Goal: Communication & Community: Answer question/provide support

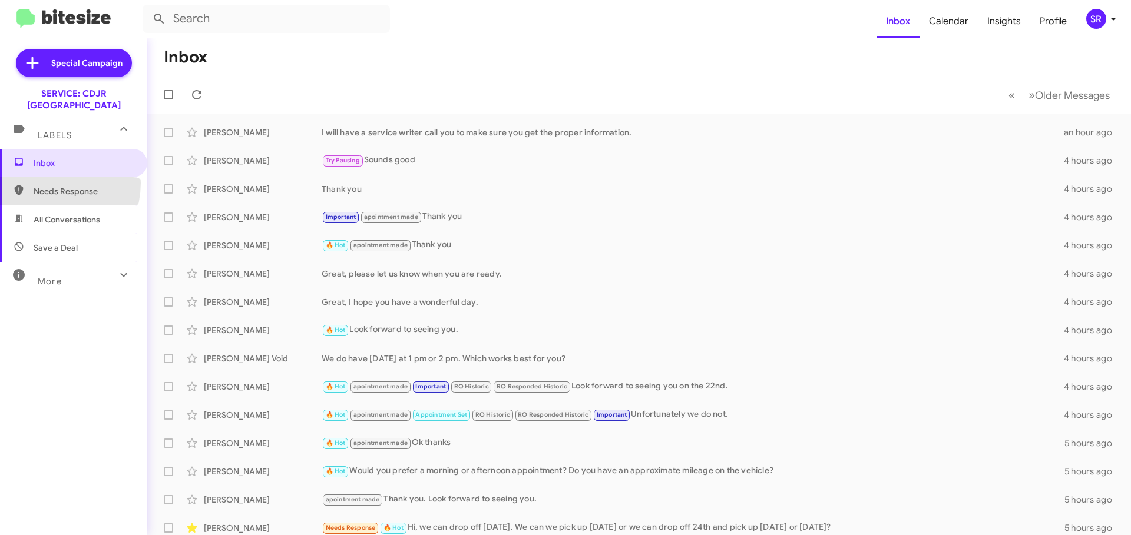
click at [45, 177] on span "Needs Response" at bounding box center [73, 191] width 147 height 28
type input "in:needs-response"
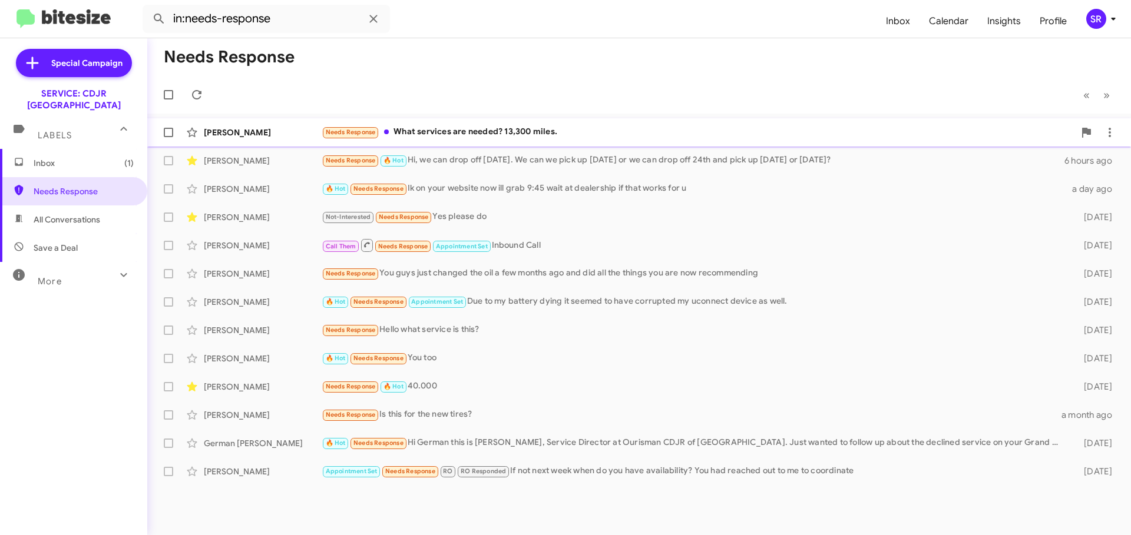
click at [413, 131] on div "Needs Response What services are needed? 13,300 miles." at bounding box center [698, 132] width 753 height 14
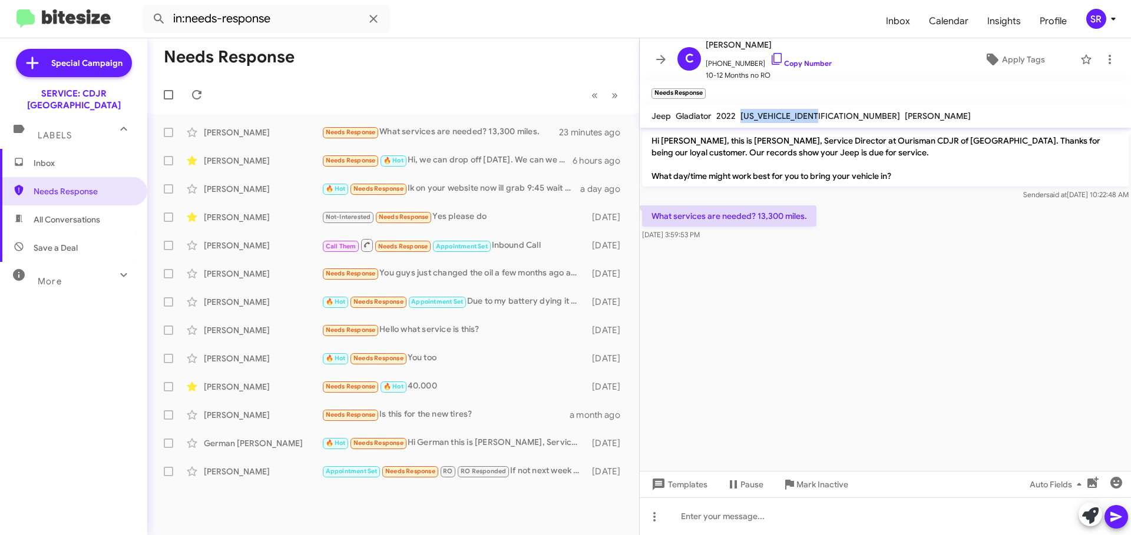
drag, startPoint x: 820, startPoint y: 114, endPoint x: 738, endPoint y: 115, distance: 81.3
click at [738, 115] on div "[US_VEHICLE_IDENTIFICATION_NUMBER]" at bounding box center [820, 116] width 164 height 14
copy span "[US_VEHICLE_IDENTIFICATION_NUMBER]"
click at [697, 522] on div at bounding box center [884, 517] width 491 height 38
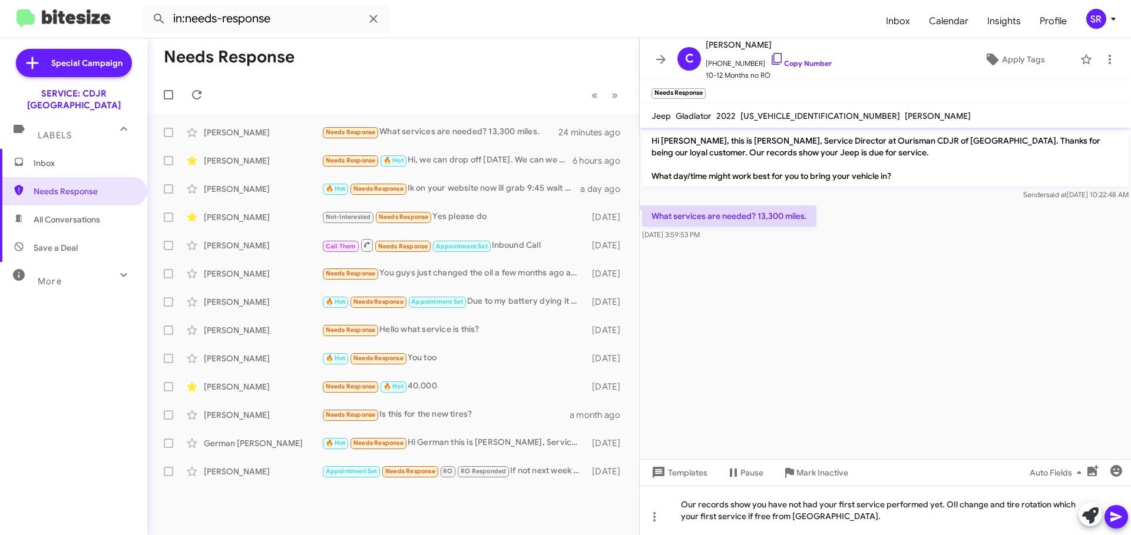
click at [1109, 515] on icon at bounding box center [1116, 517] width 14 height 14
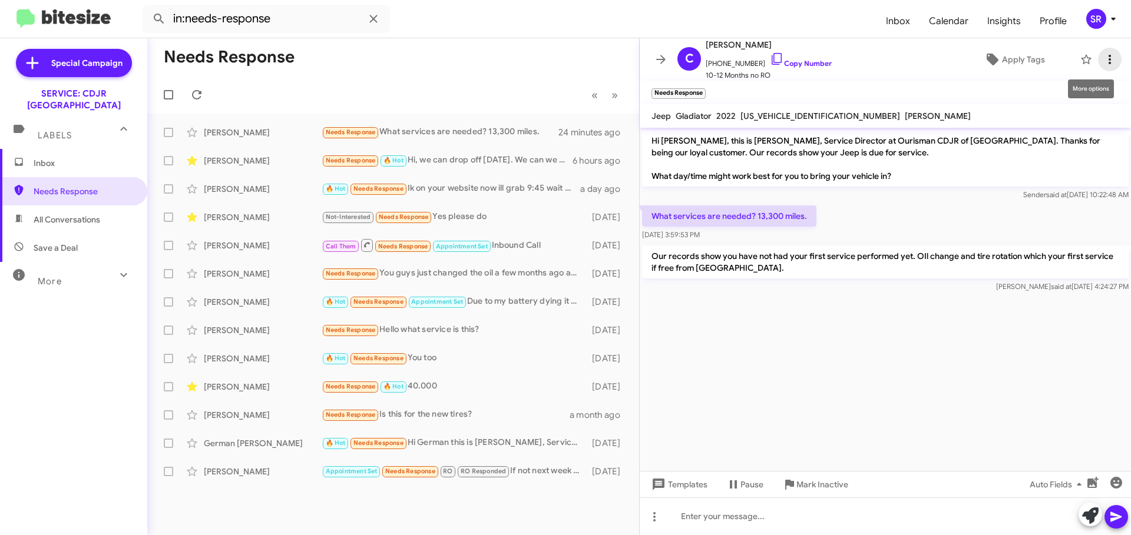
click at [1102, 53] on icon at bounding box center [1109, 59] width 14 height 14
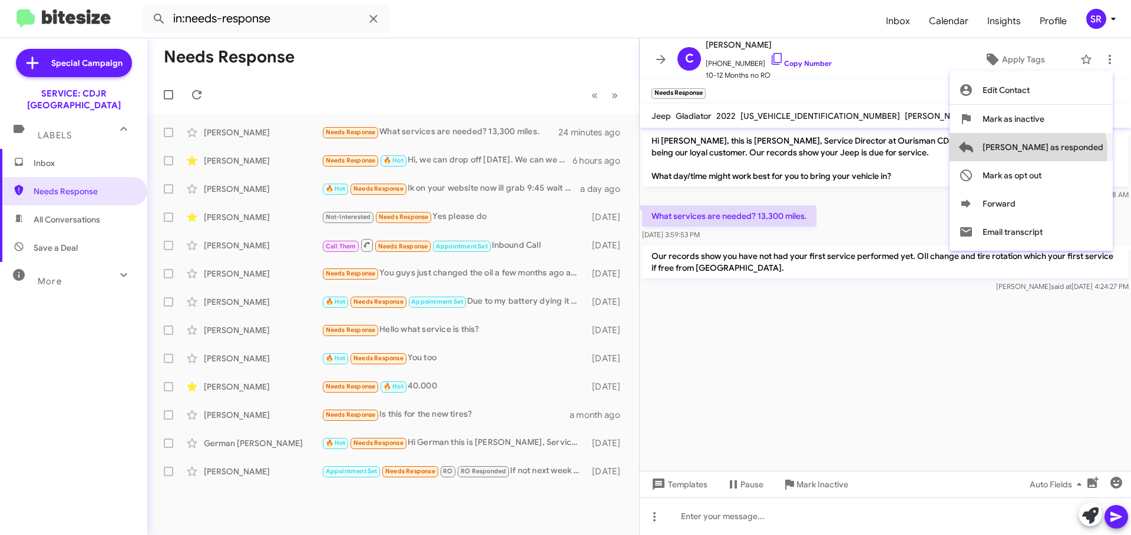
click at [1075, 150] on span "[PERSON_NAME] as responded" at bounding box center [1042, 147] width 121 height 28
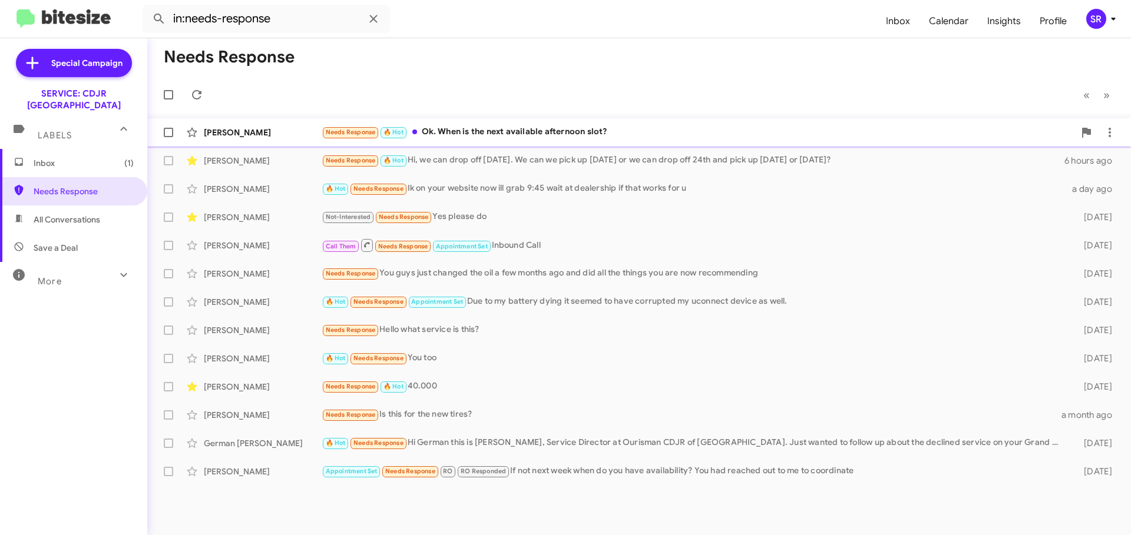
click at [579, 133] on div "Needs Response 🔥 Hot Ok. When is the next available afternoon slot?" at bounding box center [698, 132] width 753 height 14
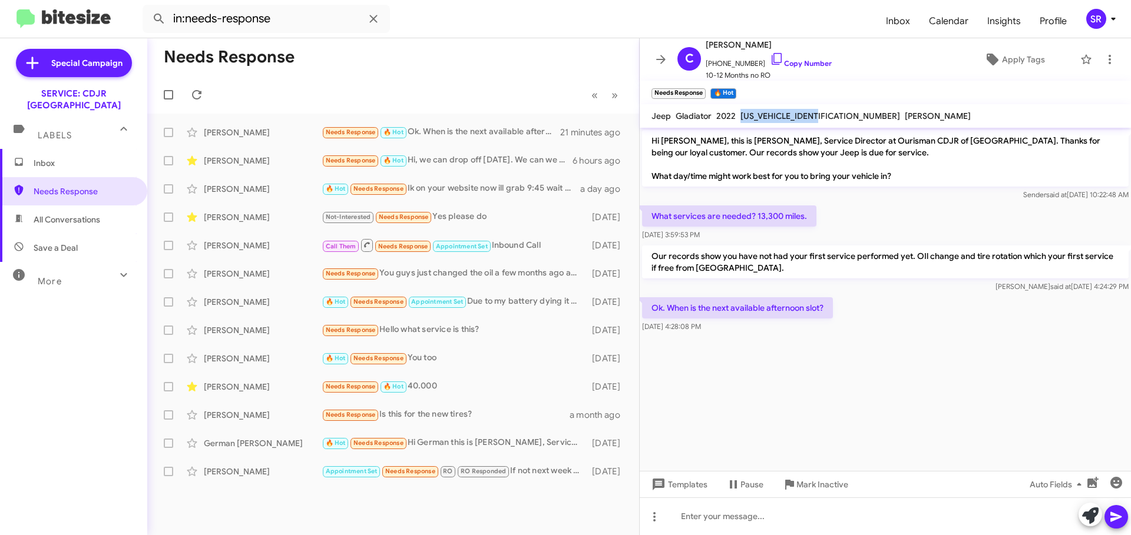
drag, startPoint x: 821, startPoint y: 114, endPoint x: 738, endPoint y: 115, distance: 83.6
click at [738, 115] on div "[US_VEHICLE_IDENTIFICATION_NUMBER]" at bounding box center [820, 116] width 164 height 14
copy span "[US_VEHICLE_IDENTIFICATION_NUMBER]"
click at [742, 520] on div at bounding box center [884, 517] width 491 height 38
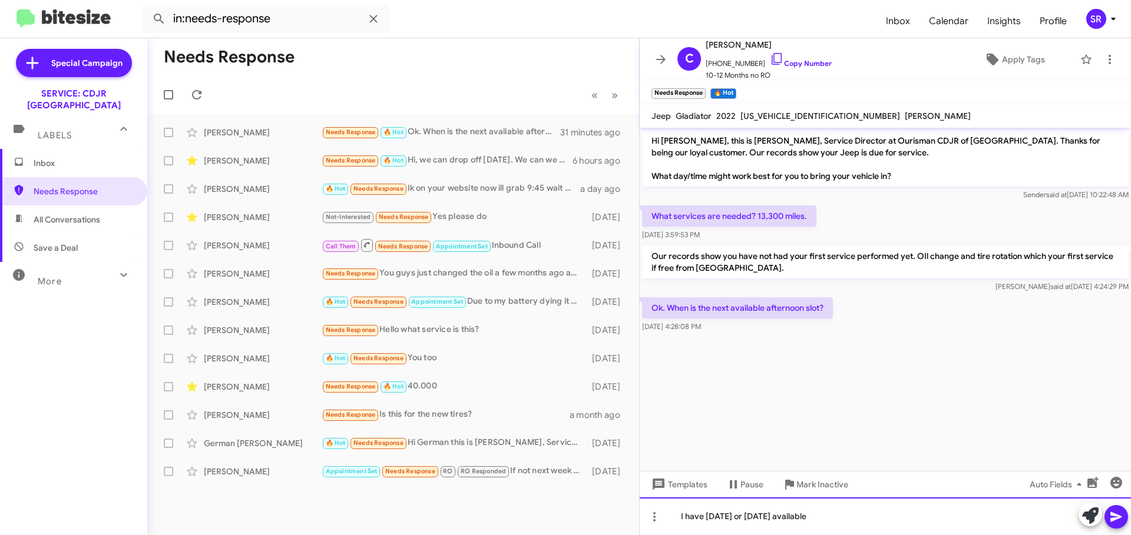
click at [841, 516] on div "I have [DATE] or [DATE] available" at bounding box center [884, 517] width 491 height 38
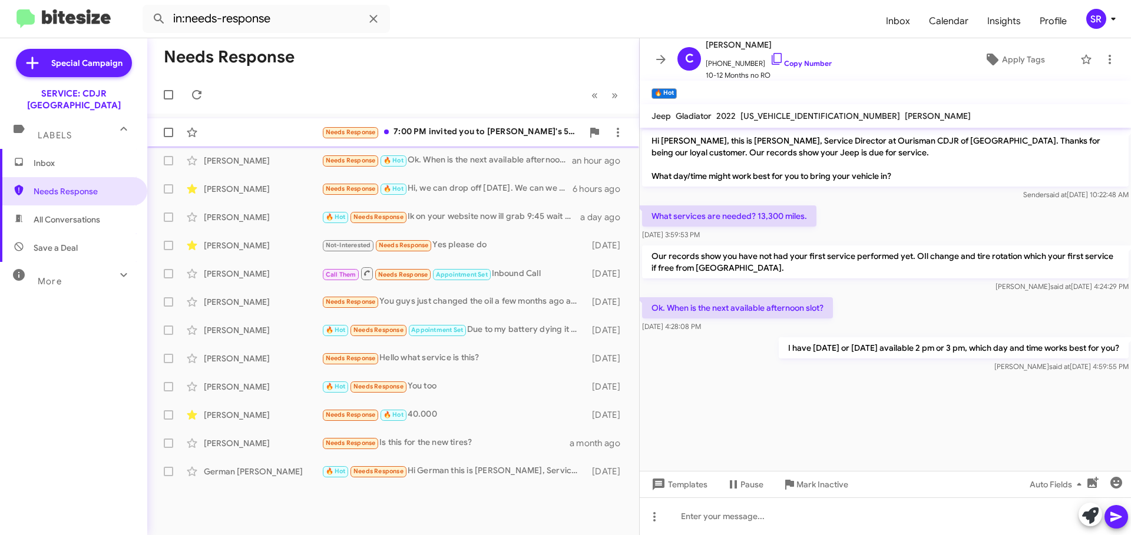
click at [414, 130] on div "Needs Response 7:00 PM invited you to [PERSON_NAME]'s 5th Birthday Party on 10/…" at bounding box center [452, 132] width 261 height 14
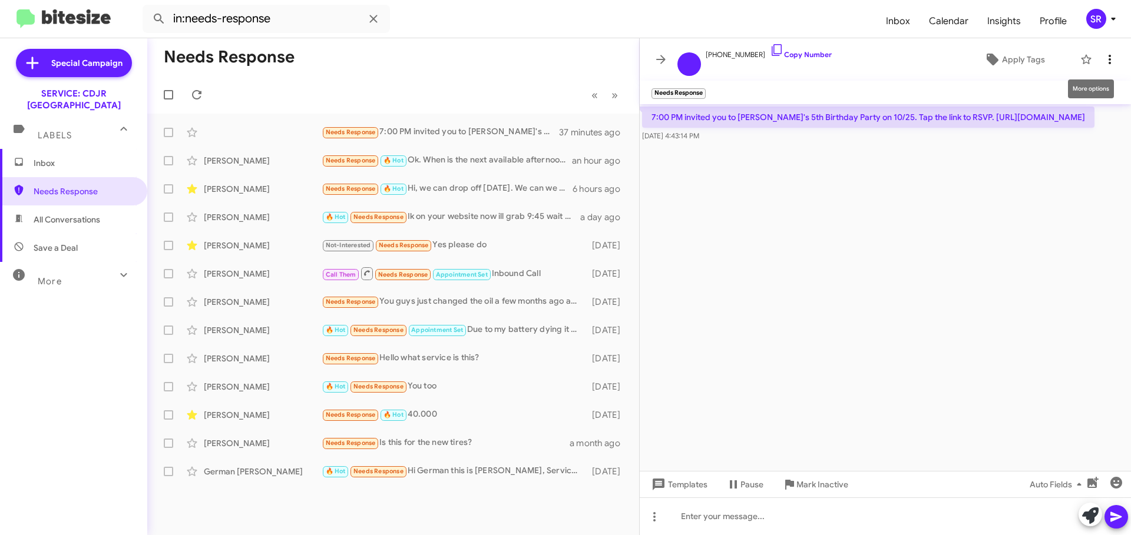
click at [1108, 64] on icon at bounding box center [1109, 59] width 14 height 14
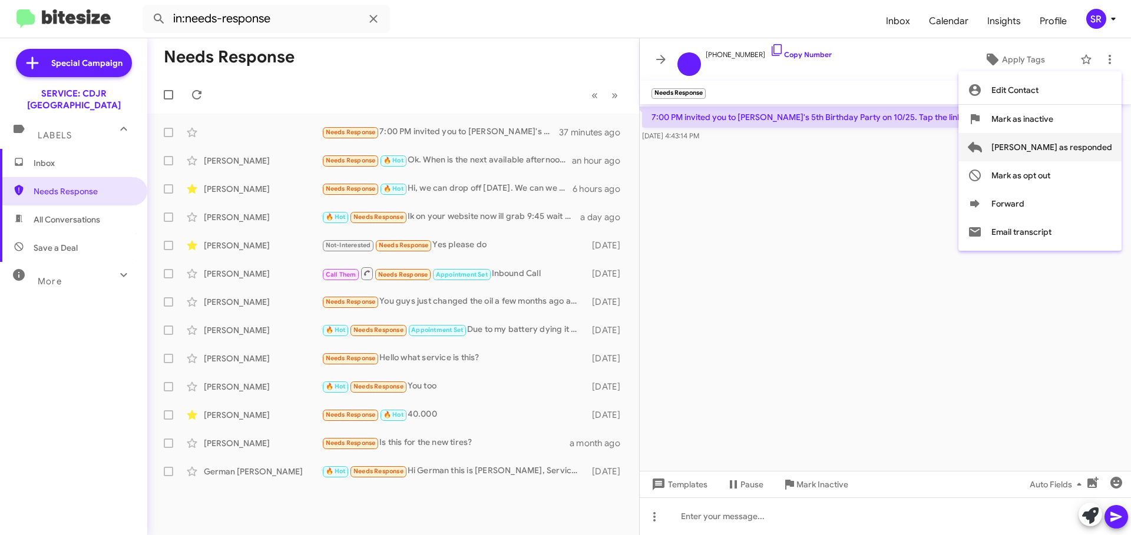
click at [1082, 154] on span "[PERSON_NAME] as responded" at bounding box center [1051, 147] width 121 height 28
